Goal: Information Seeking & Learning: Learn about a topic

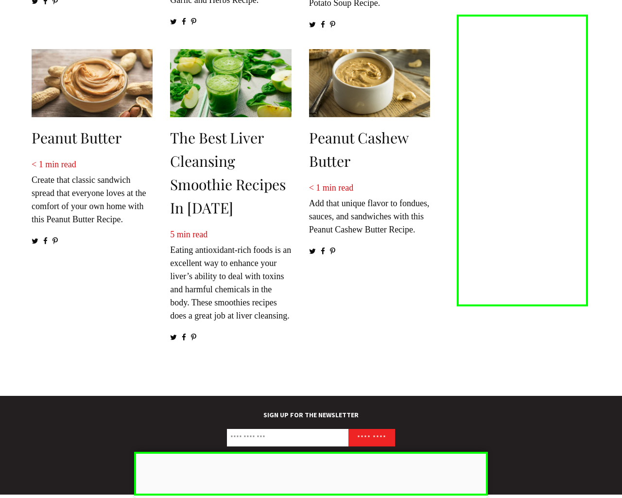
scroll to position [1330, 0]
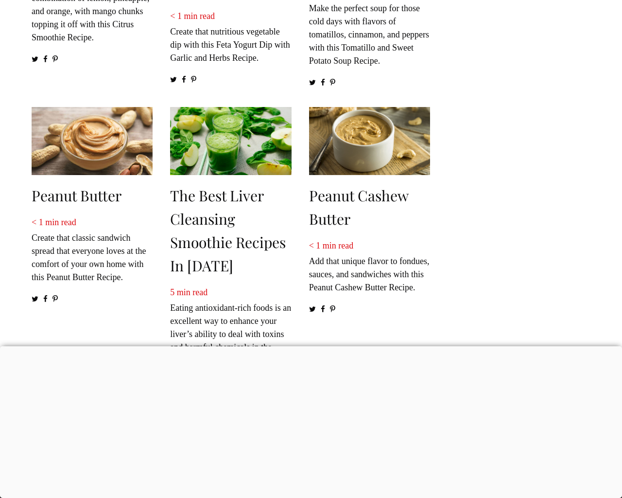
scroll to position [1330, 0]
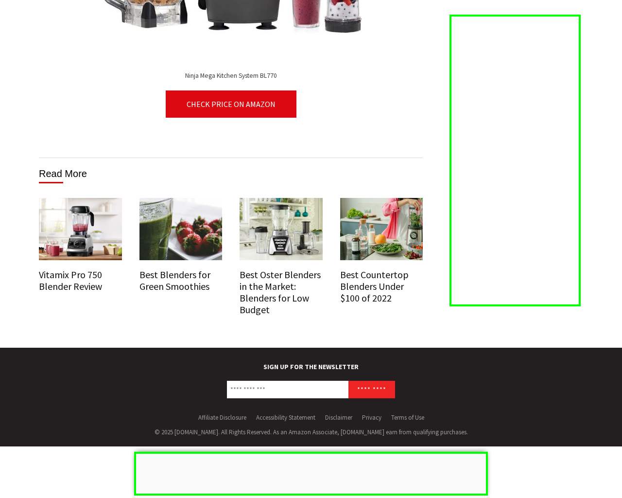
scroll to position [5842, 0]
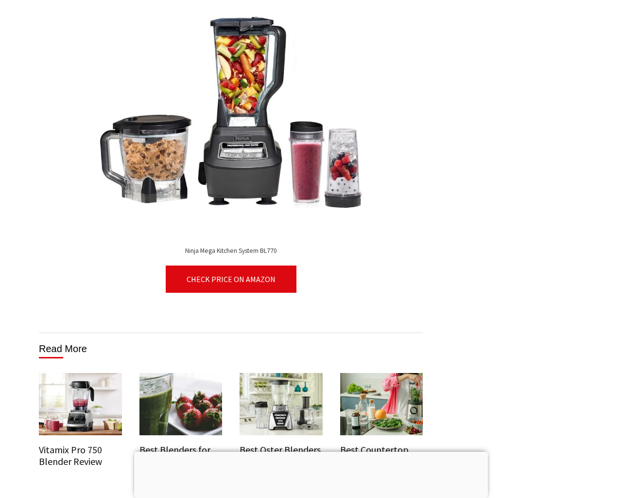
scroll to position [5881, 0]
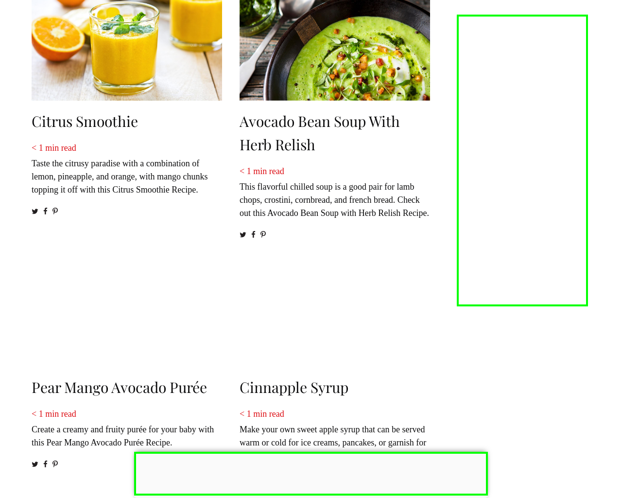
scroll to position [1194, 0]
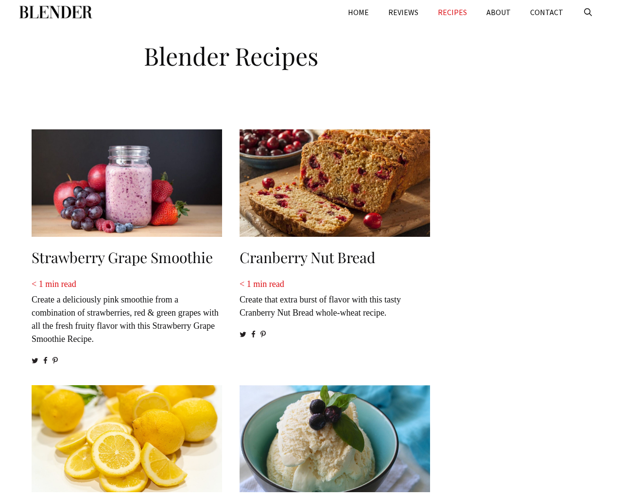
scroll to position [854, 0]
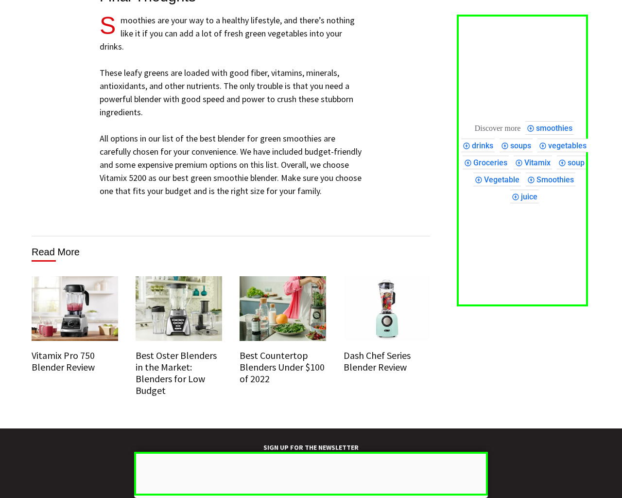
scroll to position [6199, 0]
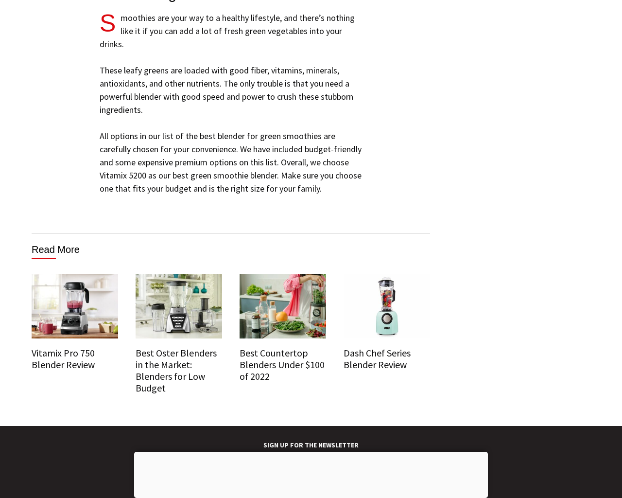
scroll to position [6052, 0]
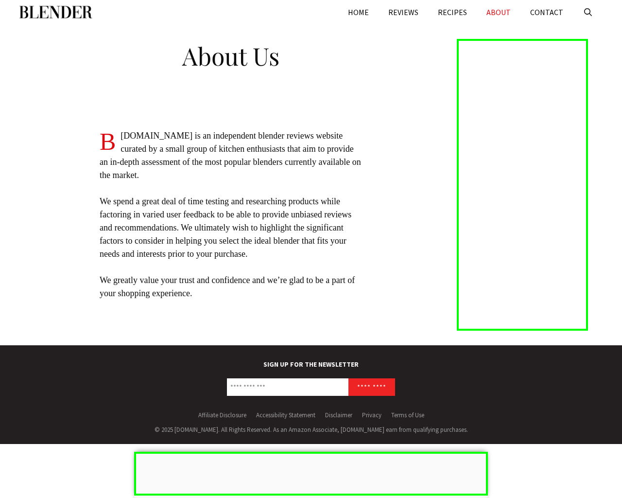
scroll to position [4, 0]
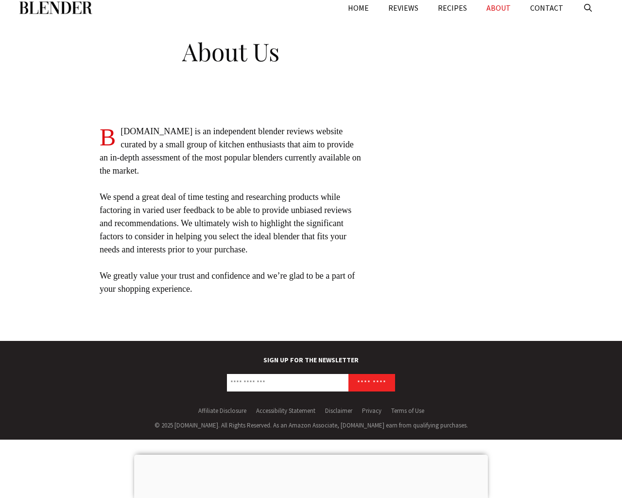
scroll to position [4, 0]
